Goal: Task Accomplishment & Management: Use online tool/utility

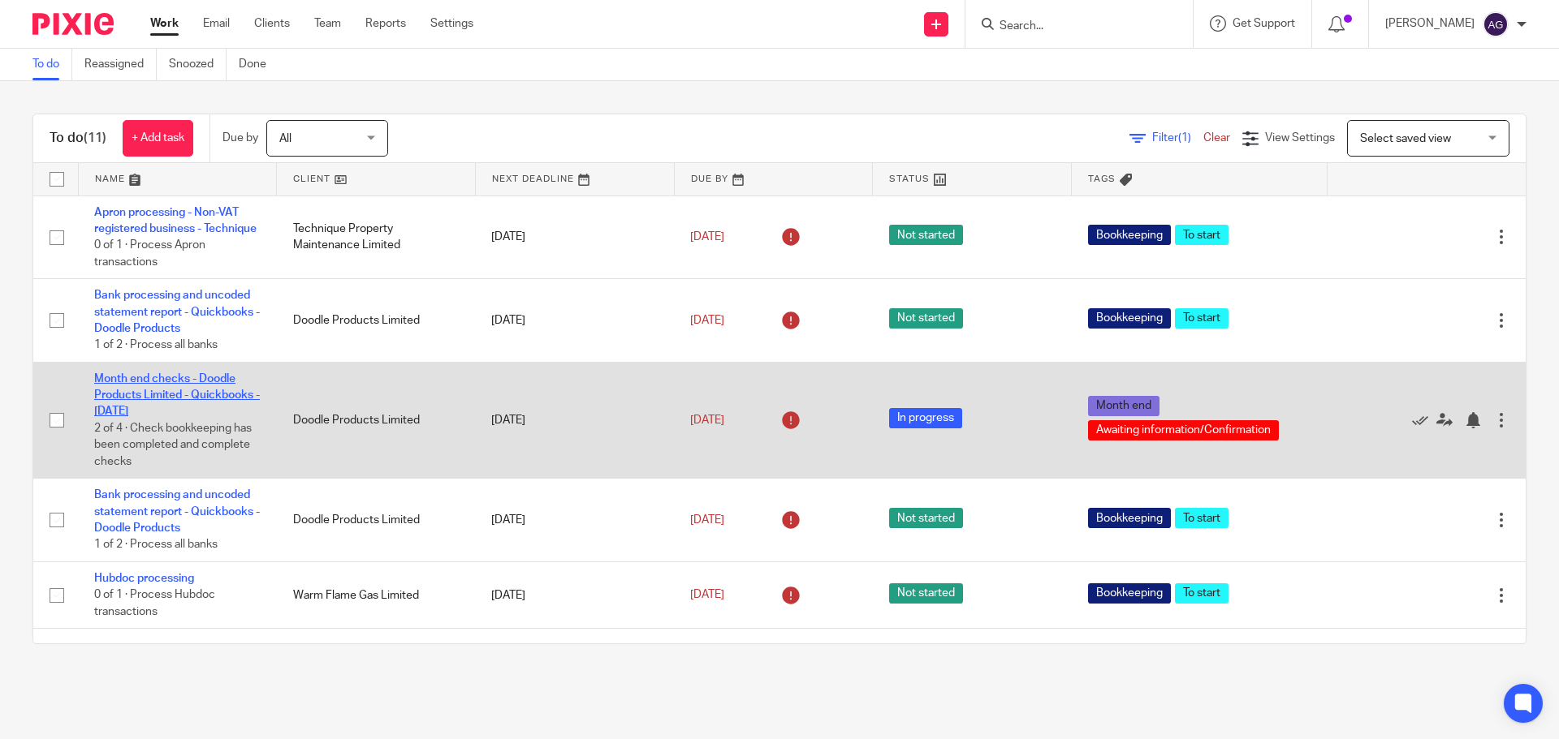
click at [152, 393] on link "Month end checks - Doodle Products Limited - Quickbooks - [DATE]" at bounding box center [177, 395] width 166 height 45
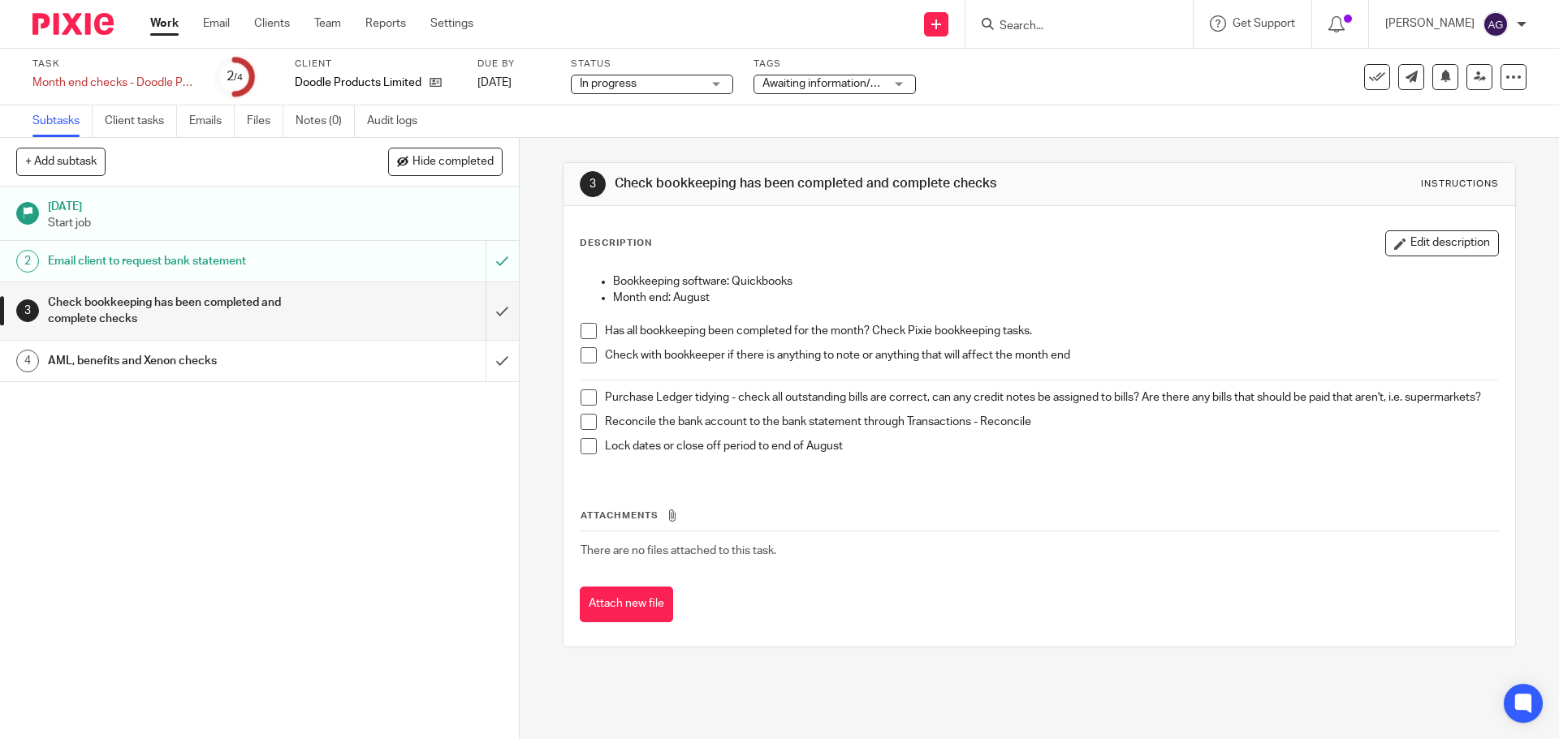
click at [252, 388] on div "31 Aug 2025 Start job 2 Email client to request bank statement 3 Check bookkeep…" at bounding box center [259, 463] width 519 height 553
drag, startPoint x: 291, startPoint y: 359, endPoint x: 276, endPoint y: 354, distance: 15.4
click at [291, 358] on h1 "AML, benefits and Xenon checks" at bounding box center [188, 361] width 281 height 24
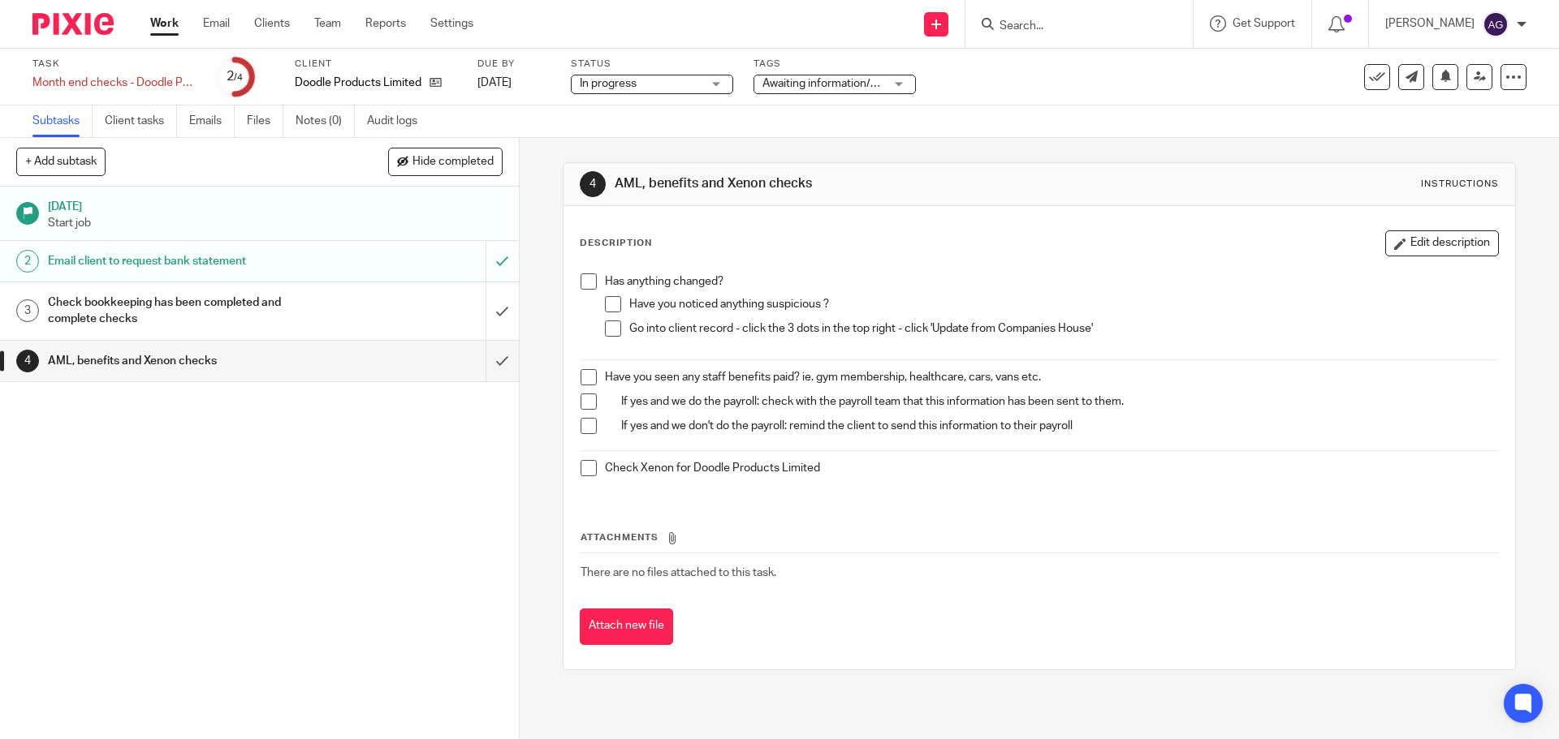
click at [80, 25] on img at bounding box center [72, 24] width 81 height 22
